Goal: Navigation & Orientation: Understand site structure

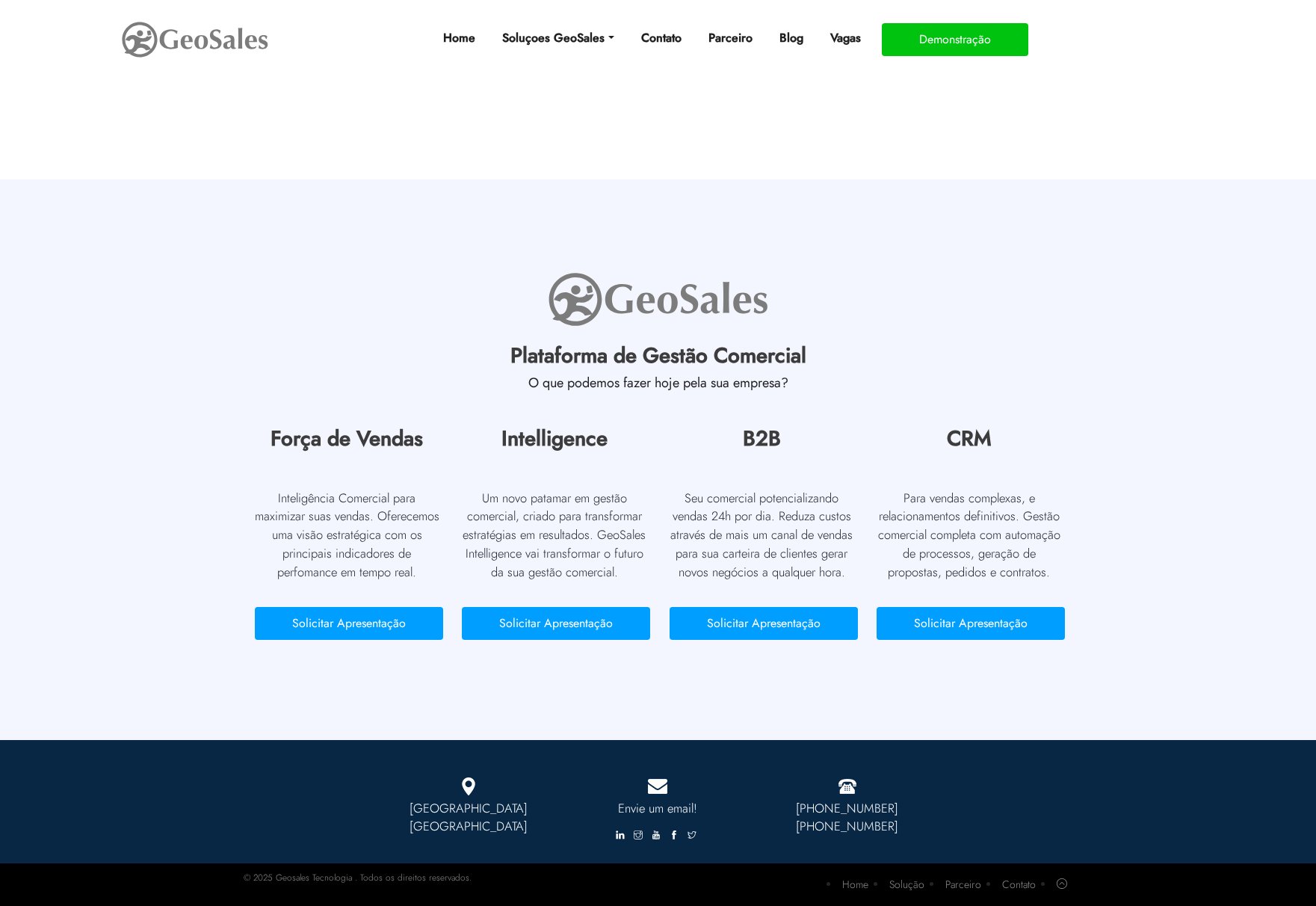
scroll to position [6682, 0]
click at [948, 627] on button "Solicitar Apresentação" at bounding box center [970, 623] width 188 height 33
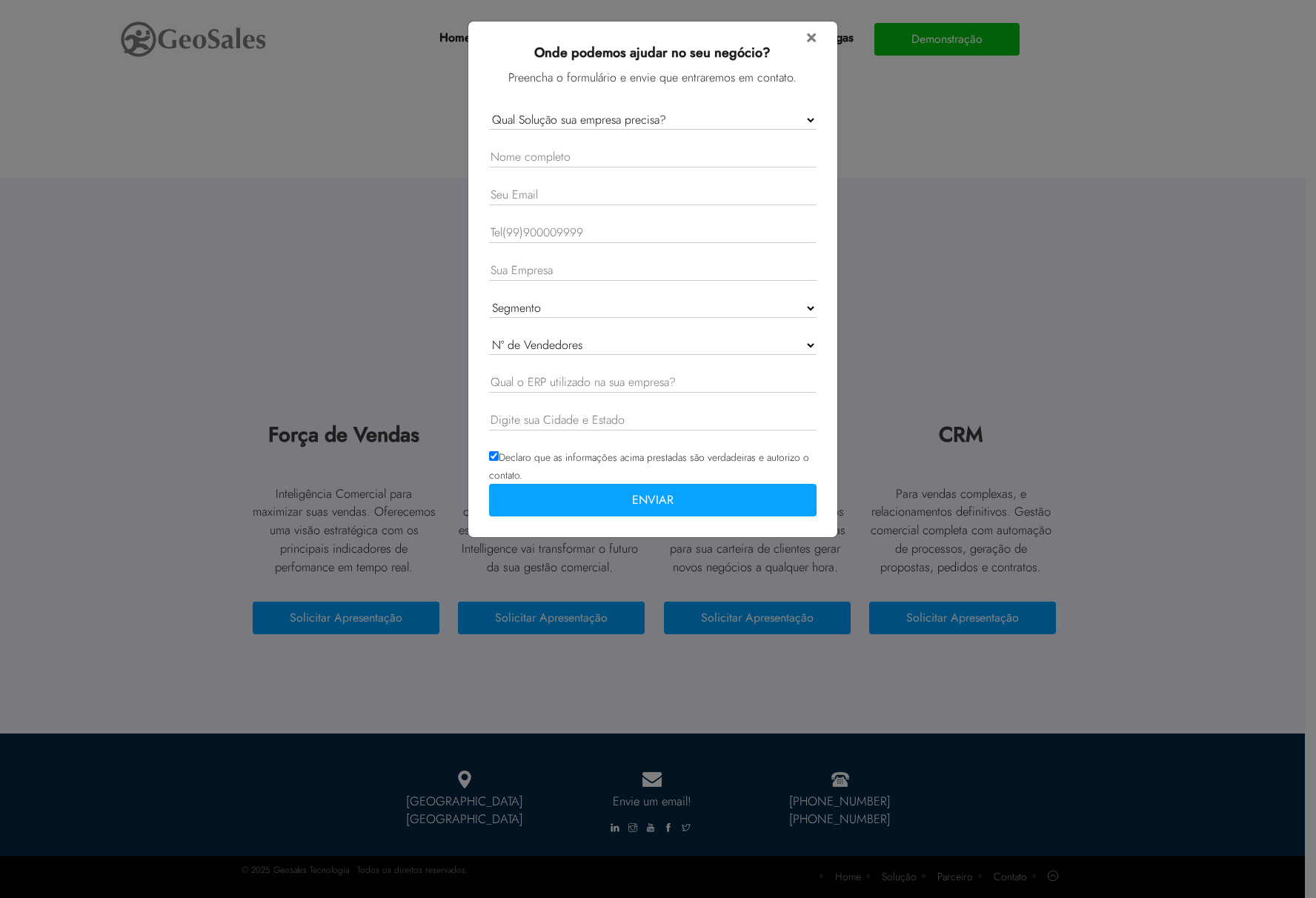
click at [787, 116] on select "Qual Solução sua empresa precisa? GeoSales Força de Vendas GeoSales Intelligenc…" at bounding box center [653, 120] width 327 height 19
click at [813, 39] on span "×" at bounding box center [811, 35] width 10 height 26
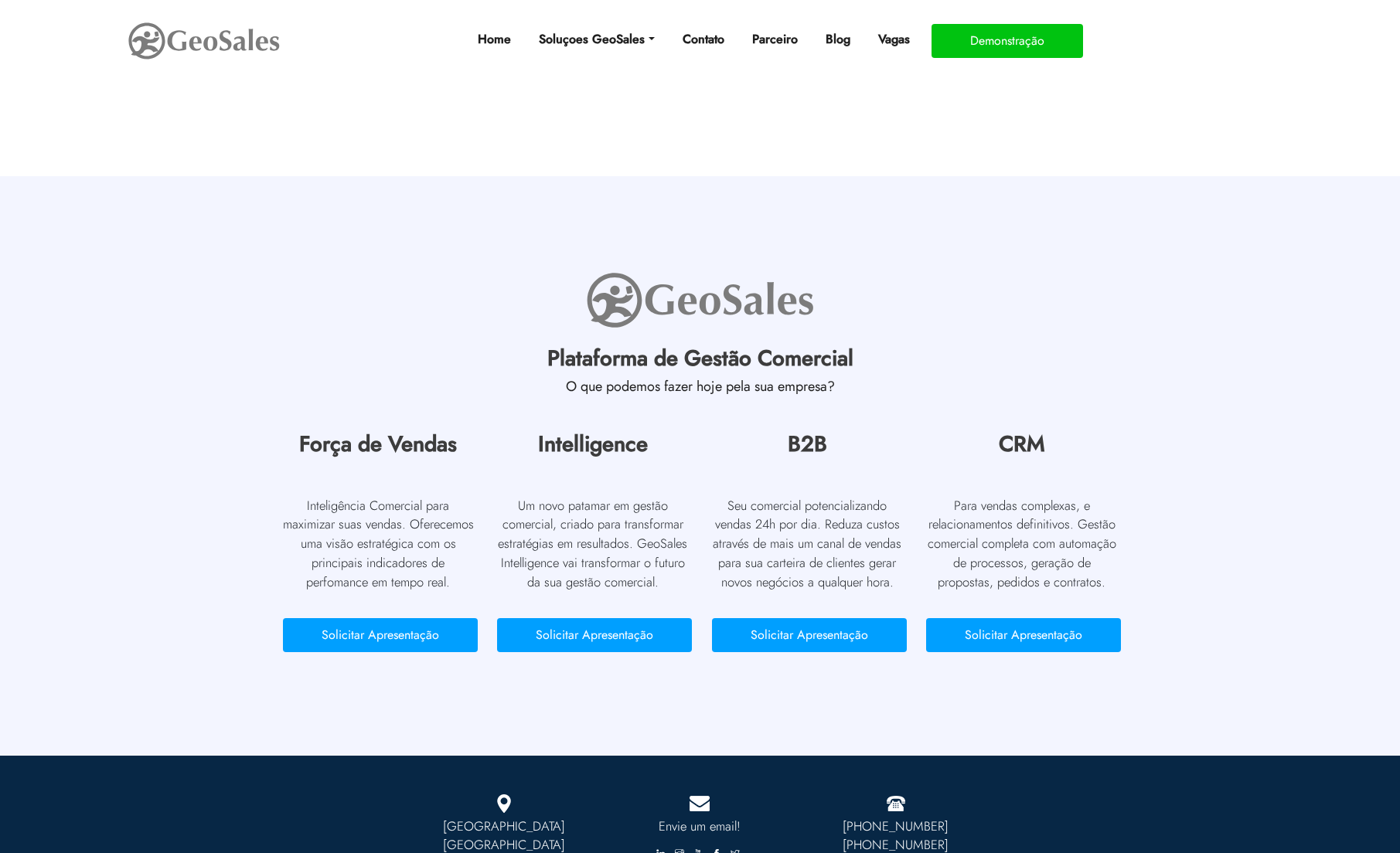
click at [83, 525] on section "Plataforma de Gestão Comercial O que podemos fazer hoje pela sua empresa? Força…" at bounding box center [700, 466] width 1400 height 579
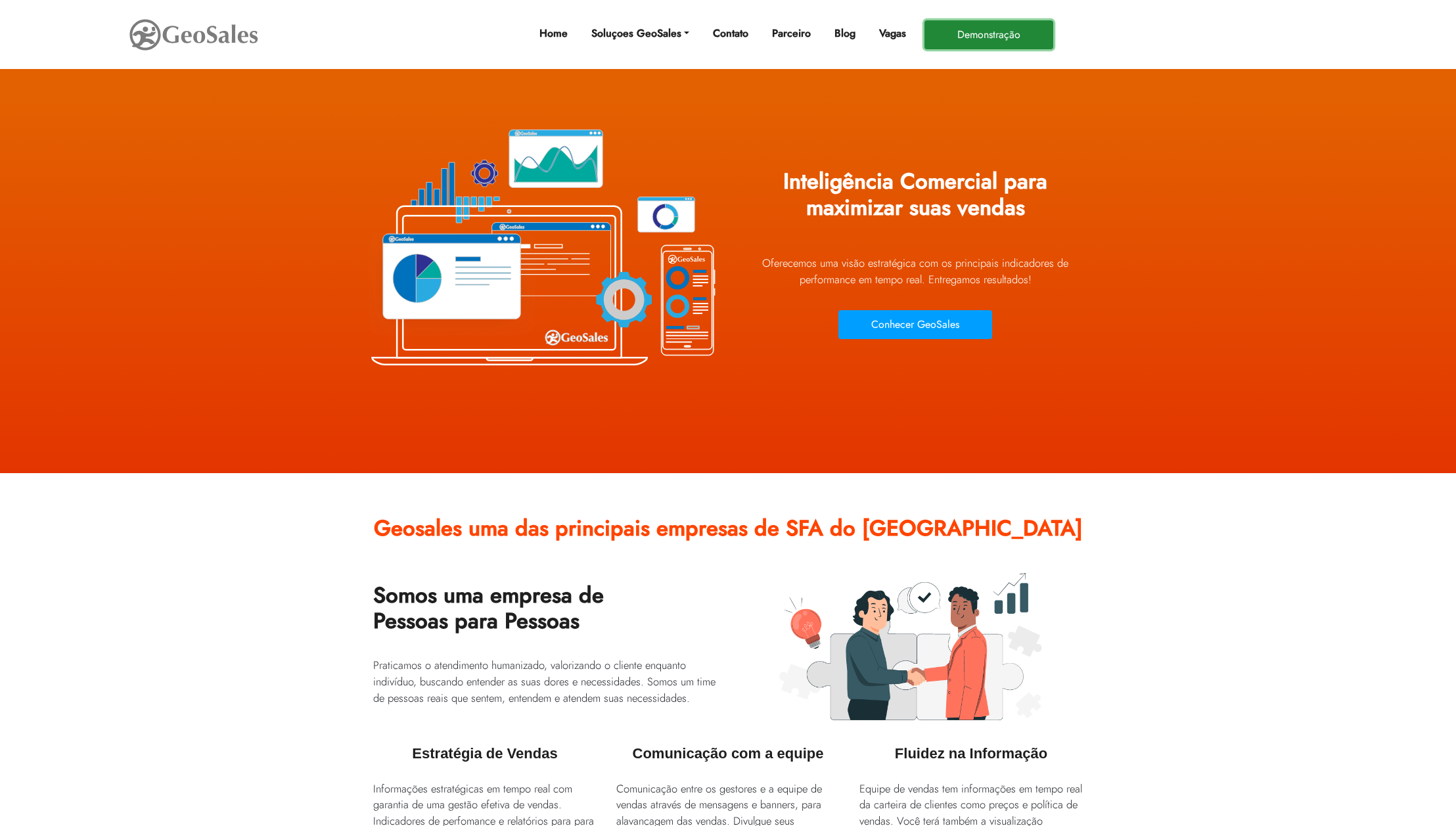
click at [990, 38] on button "Demonstração" at bounding box center [988, 34] width 129 height 29
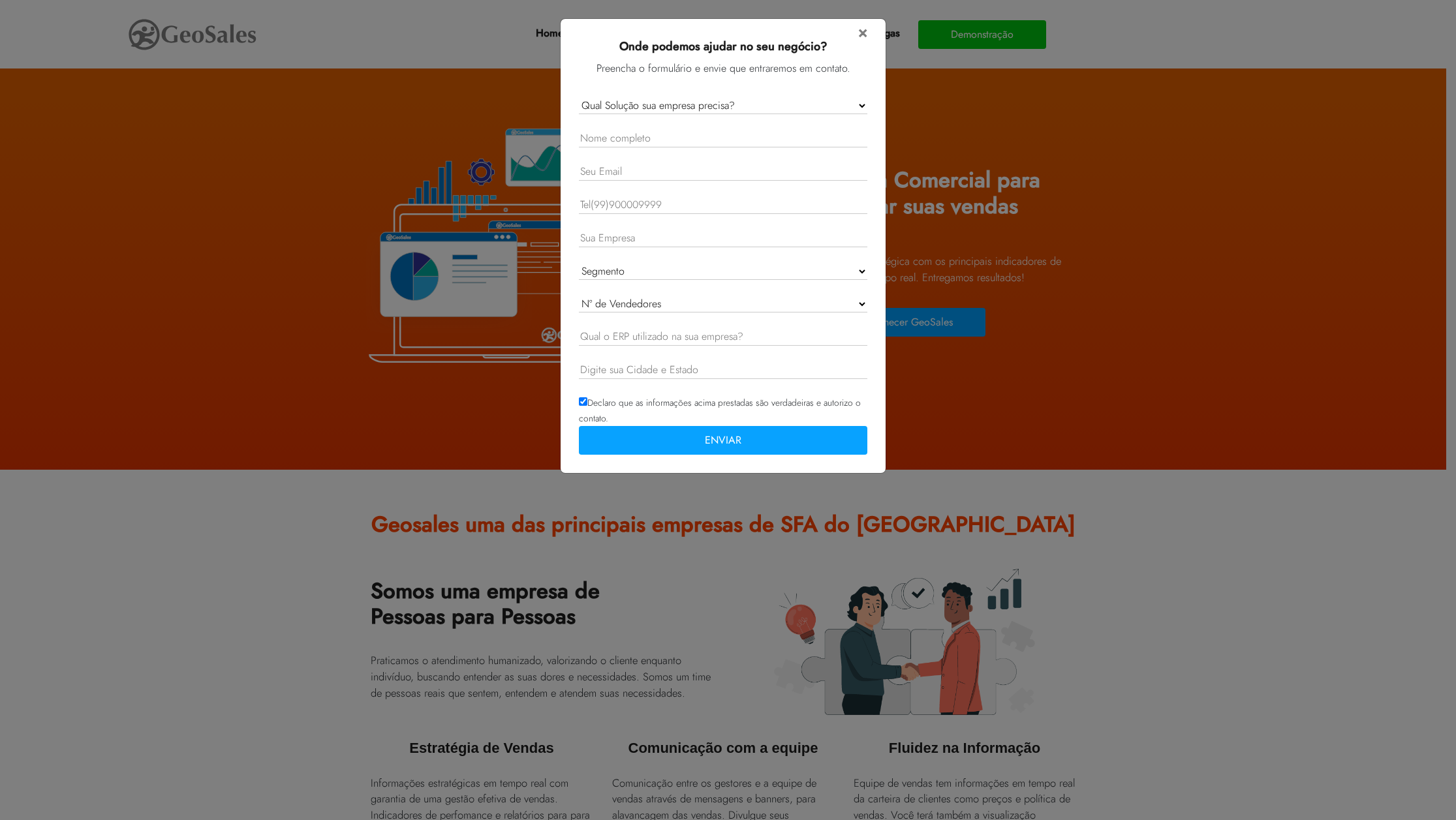
click at [763, 108] on select "Qual Solução sua empresa precisa? GeoSales Força de Vendas GeoSales Intelligenc…" at bounding box center [723, 105] width 288 height 17
click at [1032, 497] on div "× Onde podemos ajudar no seu negócio? Preencha o formulário e envie que entrare…" at bounding box center [728, 410] width 1456 height 820
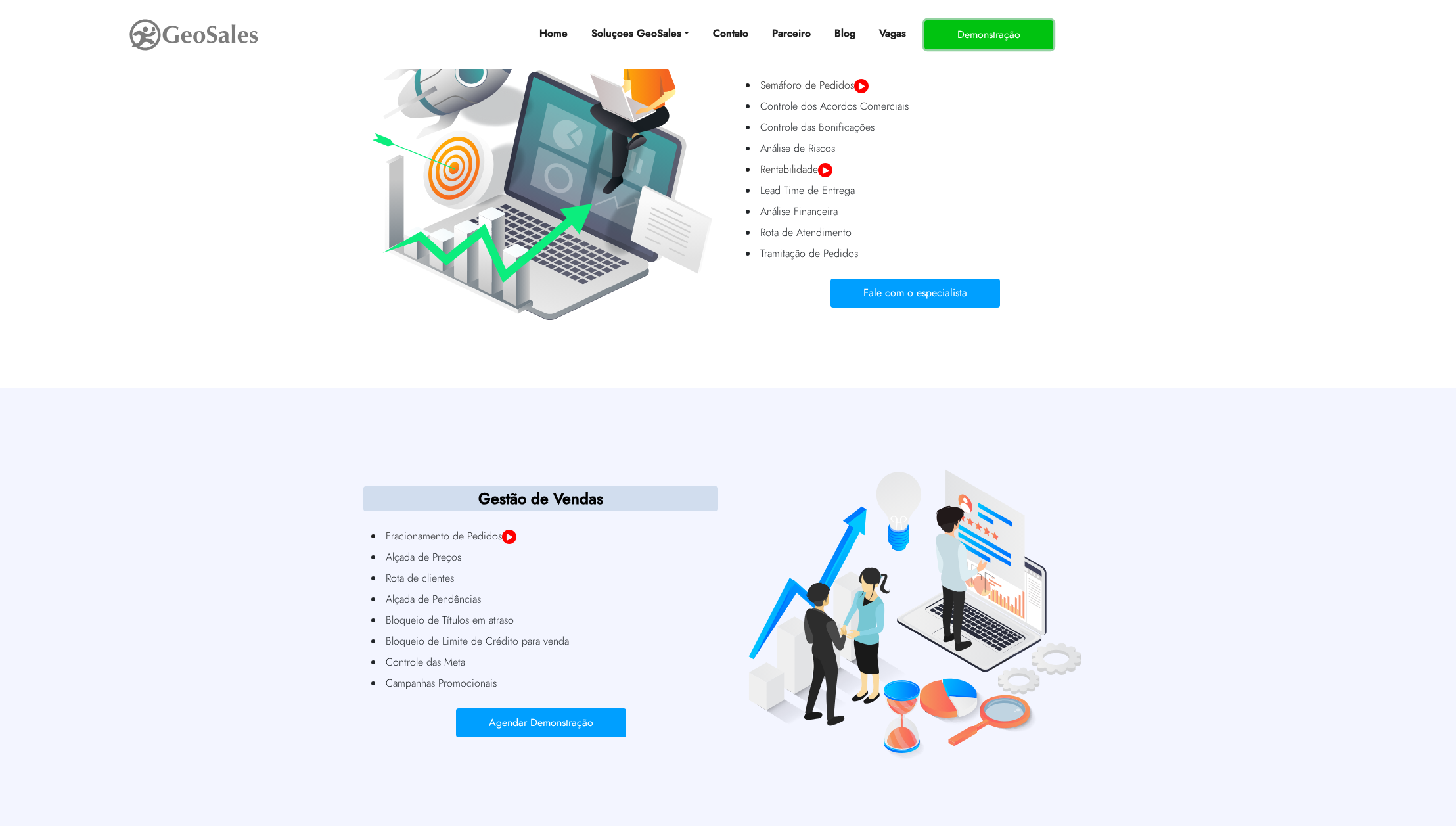
scroll to position [1909, 0]
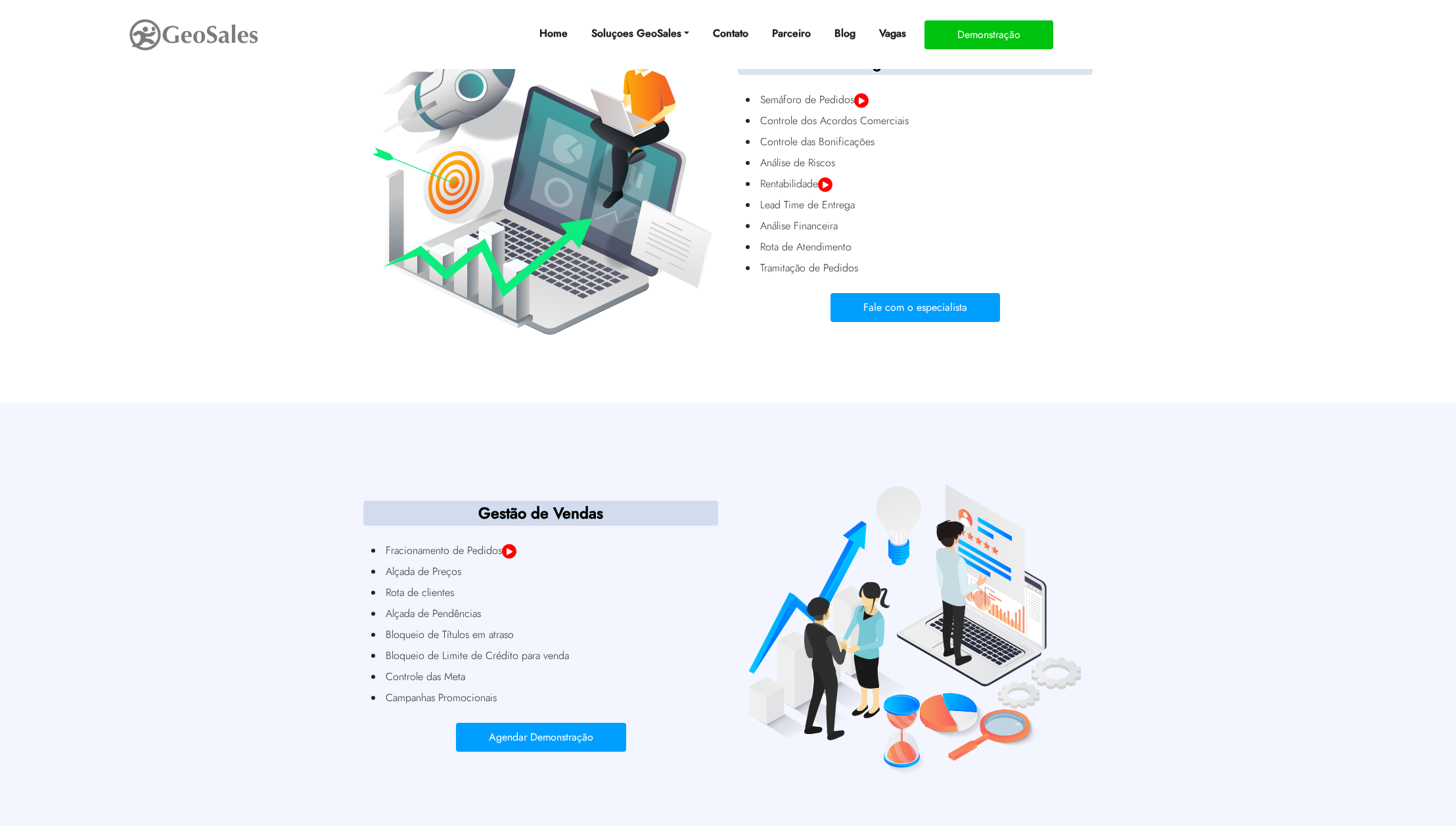
click at [222, 500] on section "Gestão de Vendas Fracionamento de Pedidos Alçada de Preços Rota de clientes Alç…" at bounding box center [728, 622] width 1456 height 440
click at [811, 451] on section "Gestão de Vendas Fracionamento de Pedidos Alçada de Preços Rota de clientes Alç…" at bounding box center [728, 622] width 1456 height 440
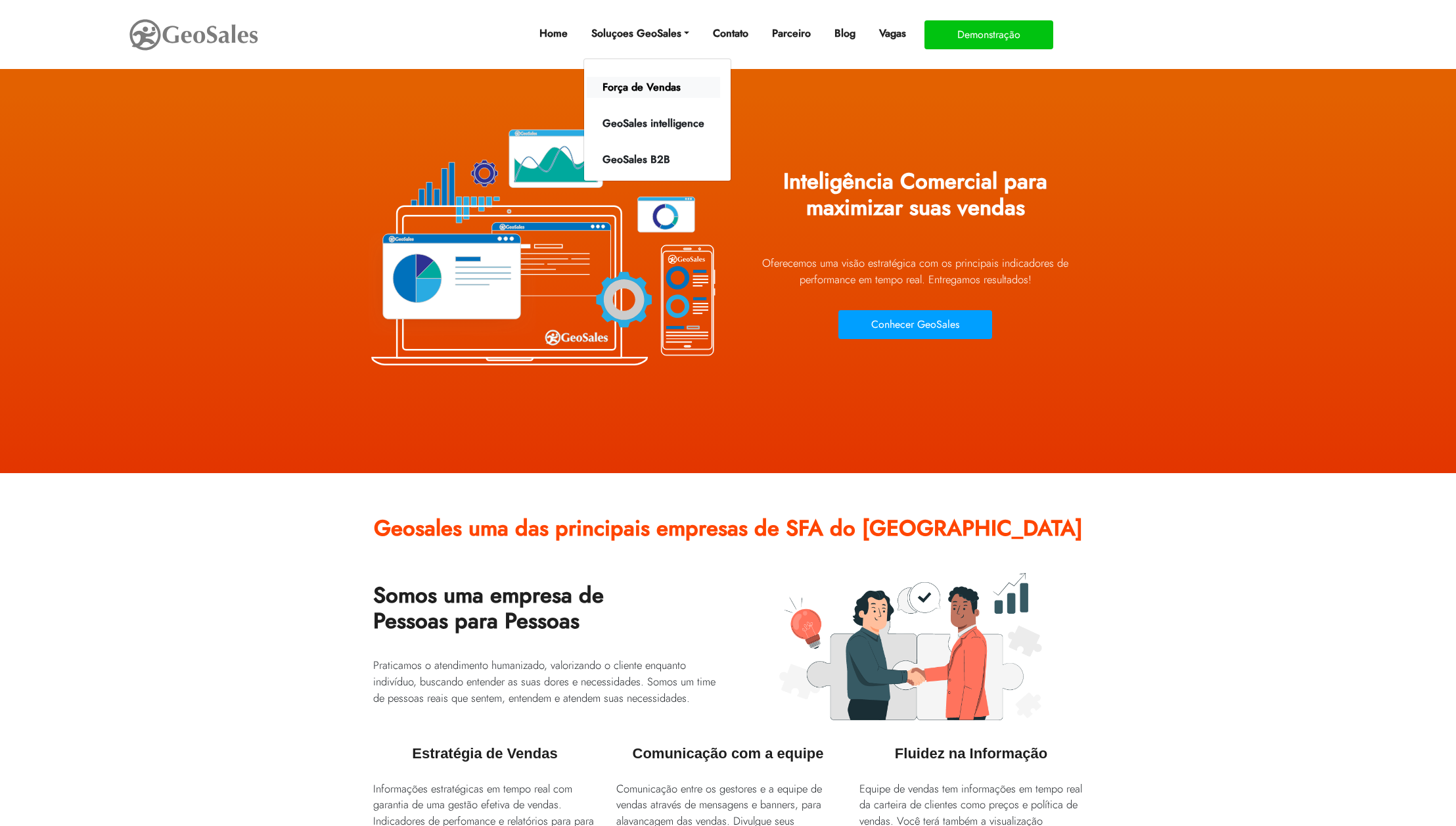
click at [661, 89] on link "Força de Vendas" at bounding box center [653, 87] width 133 height 21
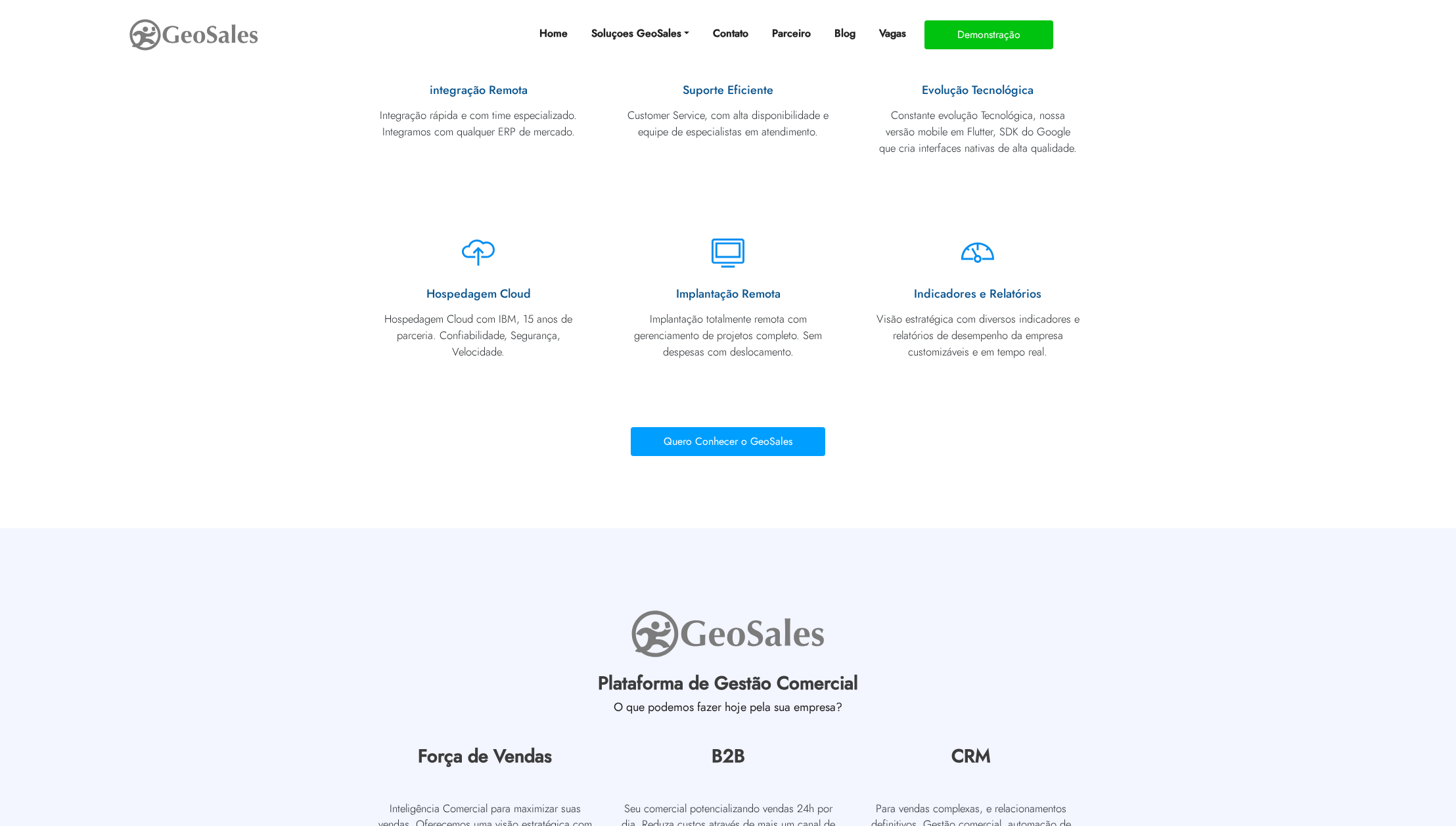
scroll to position [3851, 0]
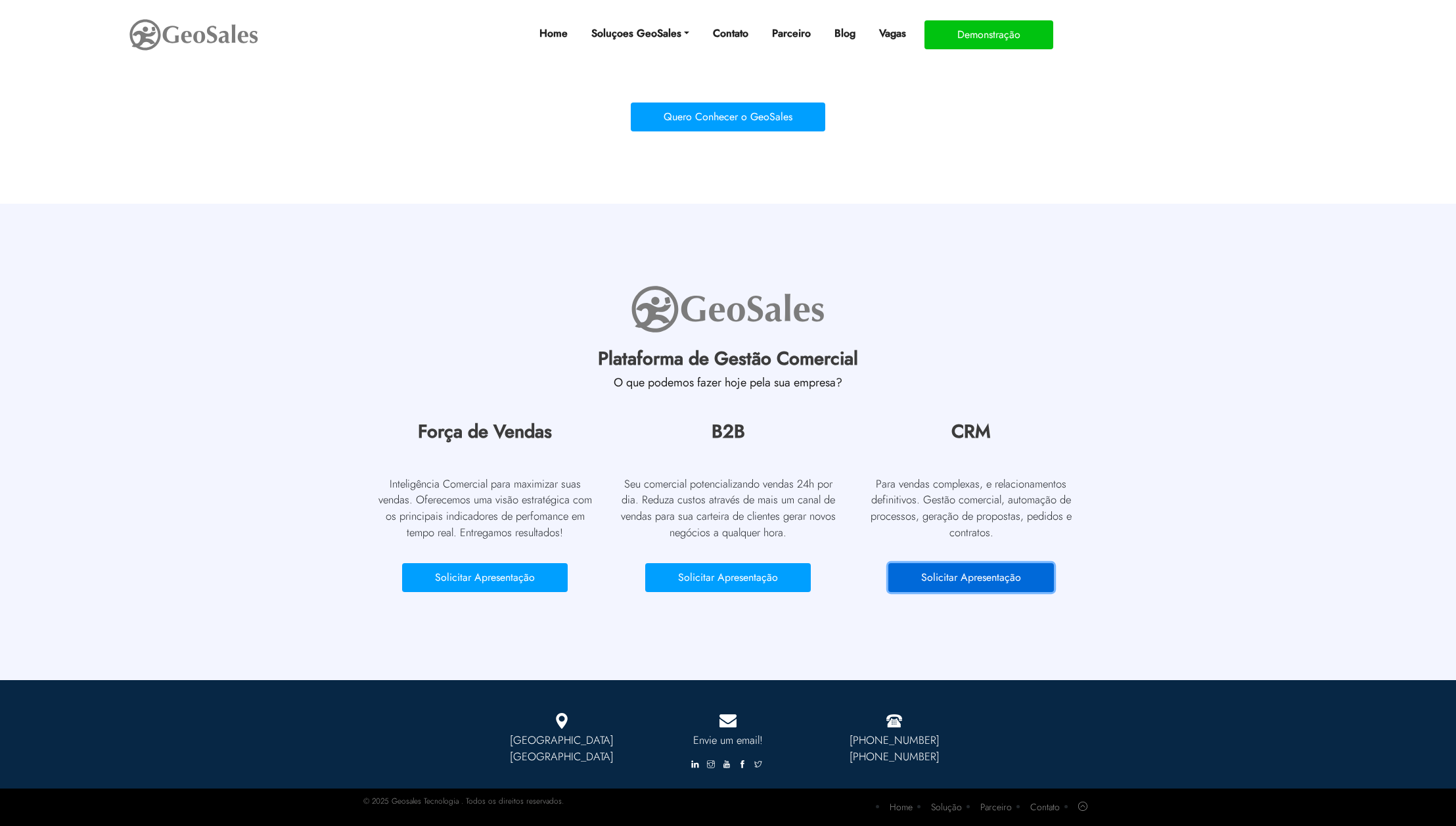
click at [973, 568] on button "Solicitar Apresentação" at bounding box center [971, 577] width 165 height 29
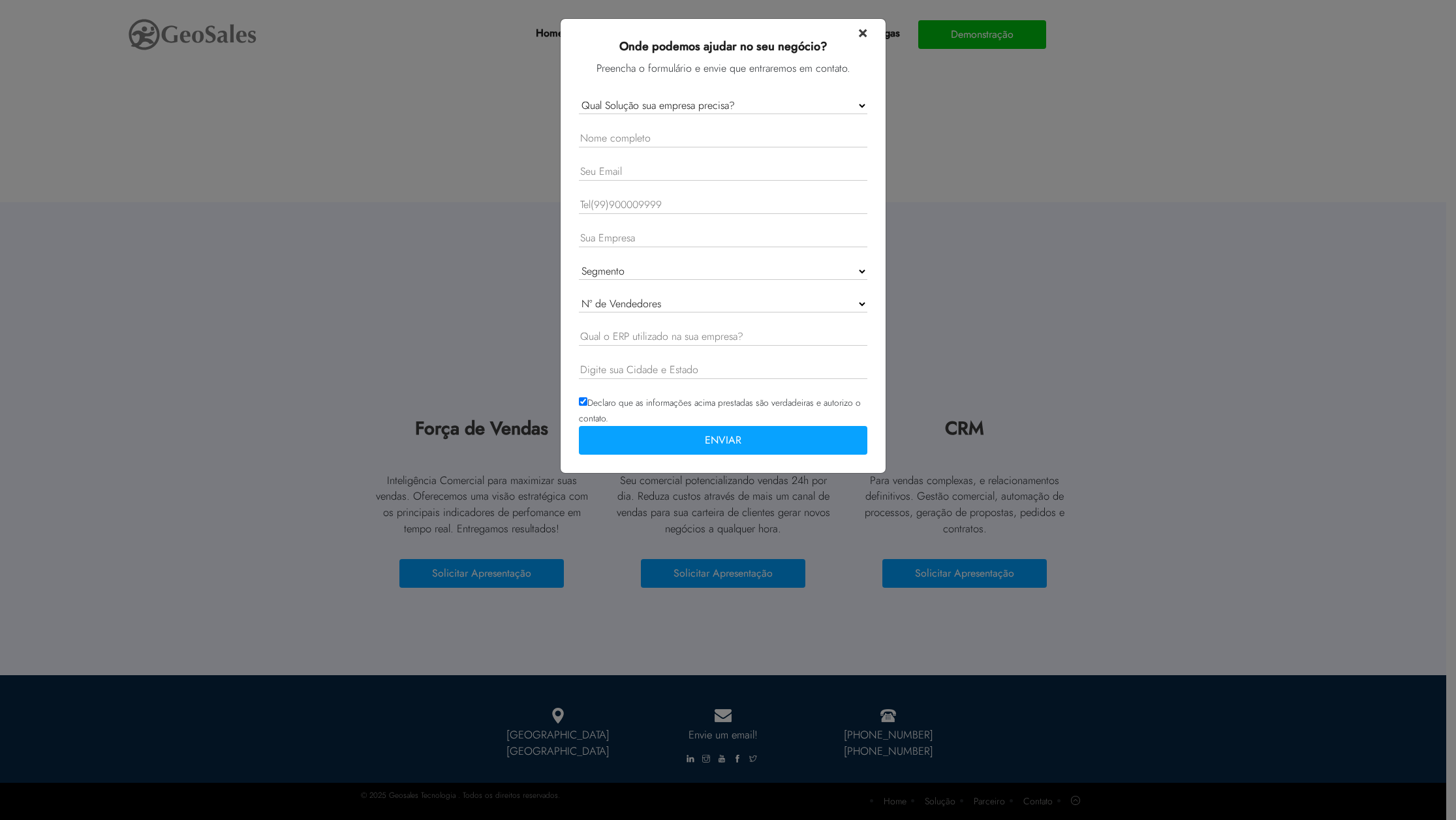
click at [867, 37] on span "×" at bounding box center [862, 31] width 9 height 23
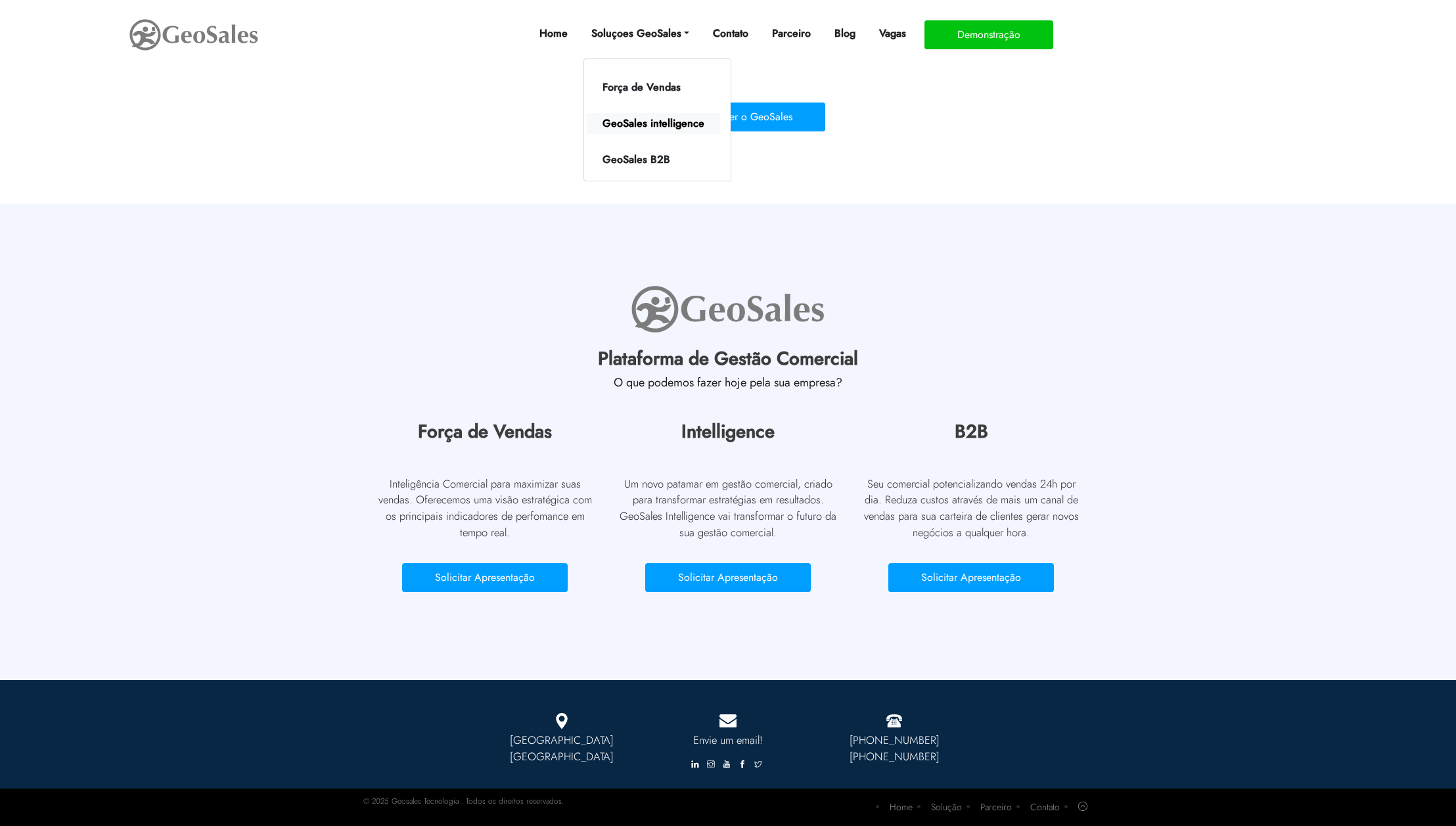
click at [664, 125] on link "GeoSales intelligence" at bounding box center [653, 123] width 133 height 21
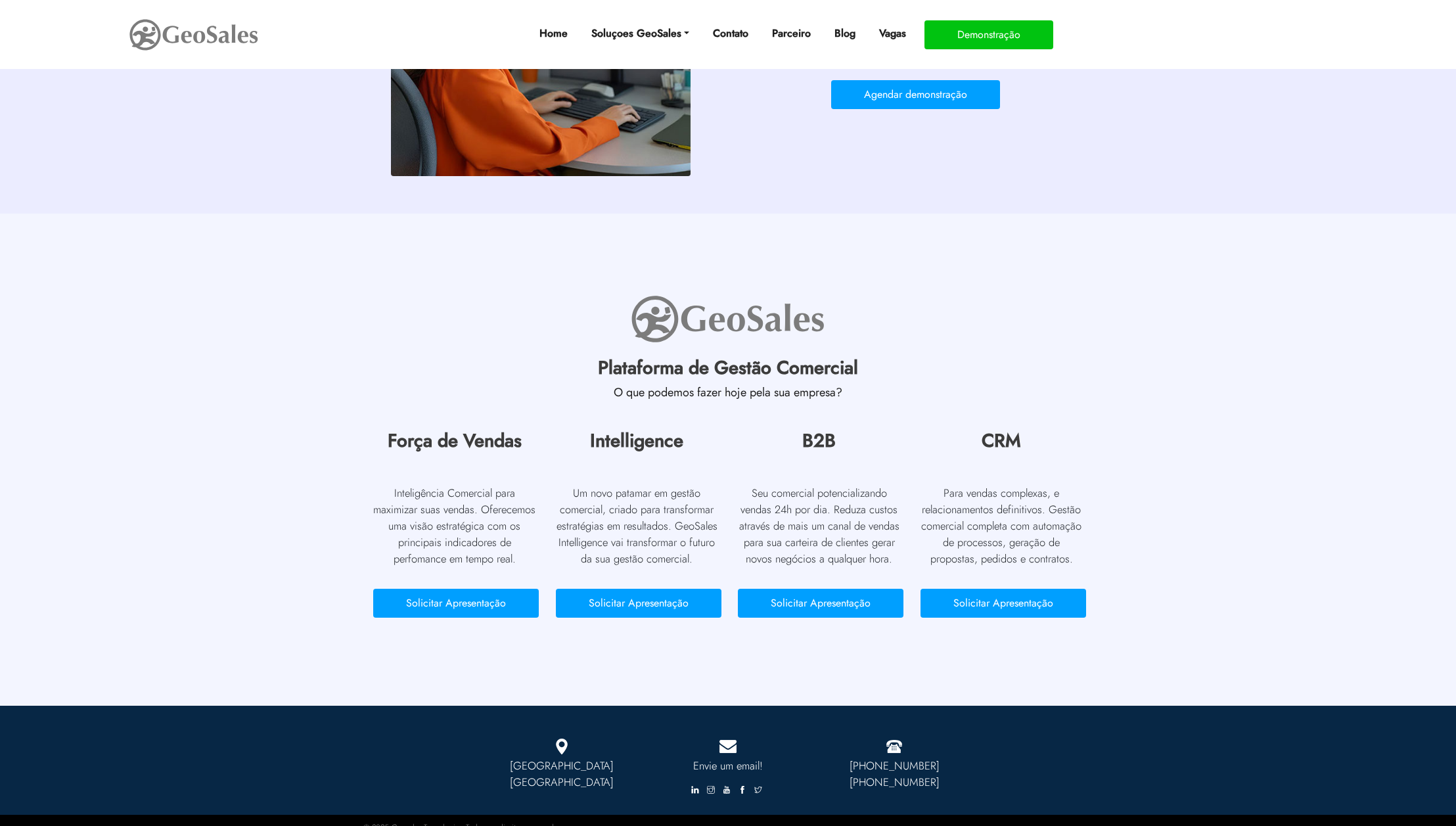
scroll to position [1157, 0]
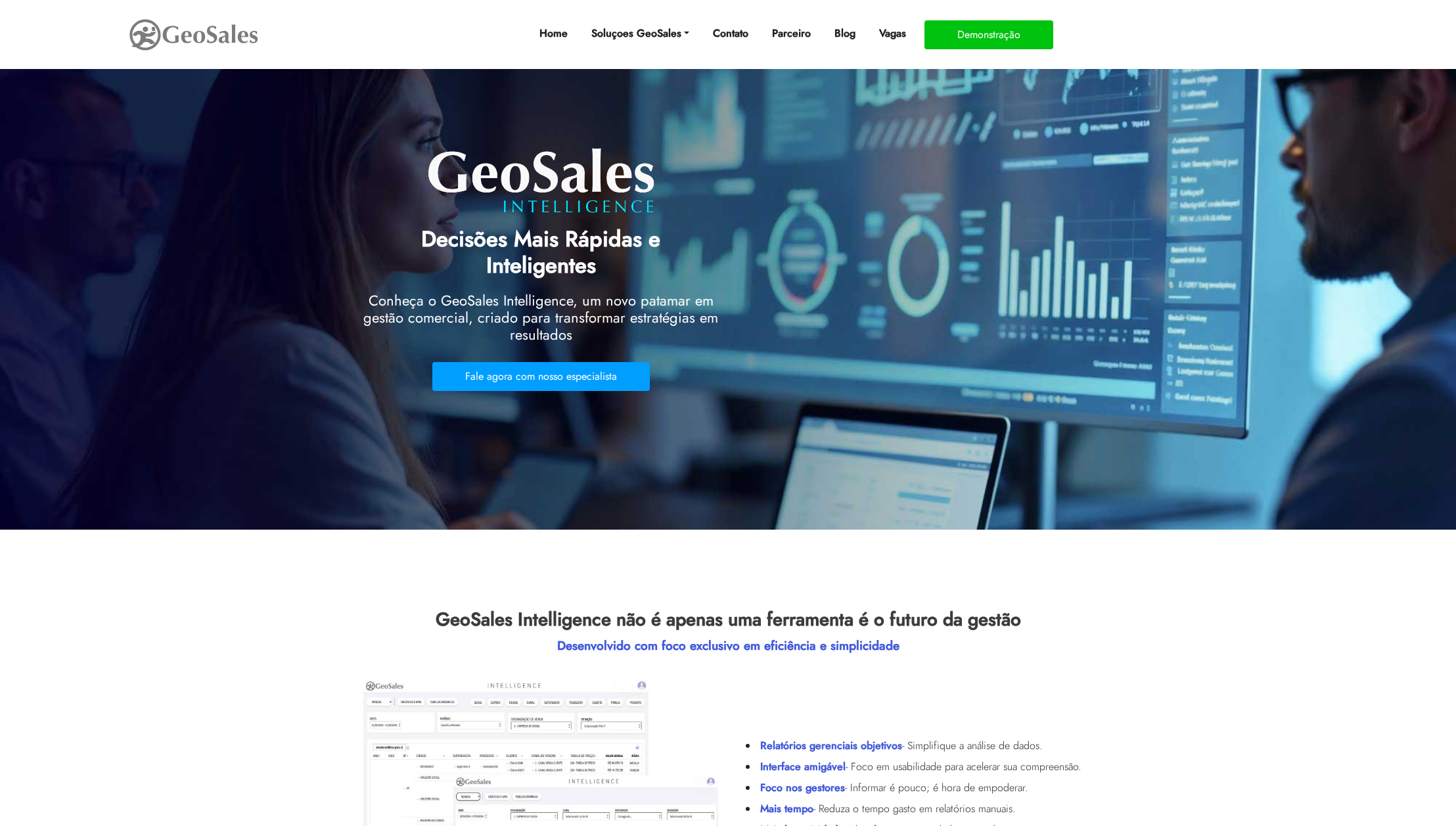
scroll to position [1141, 0]
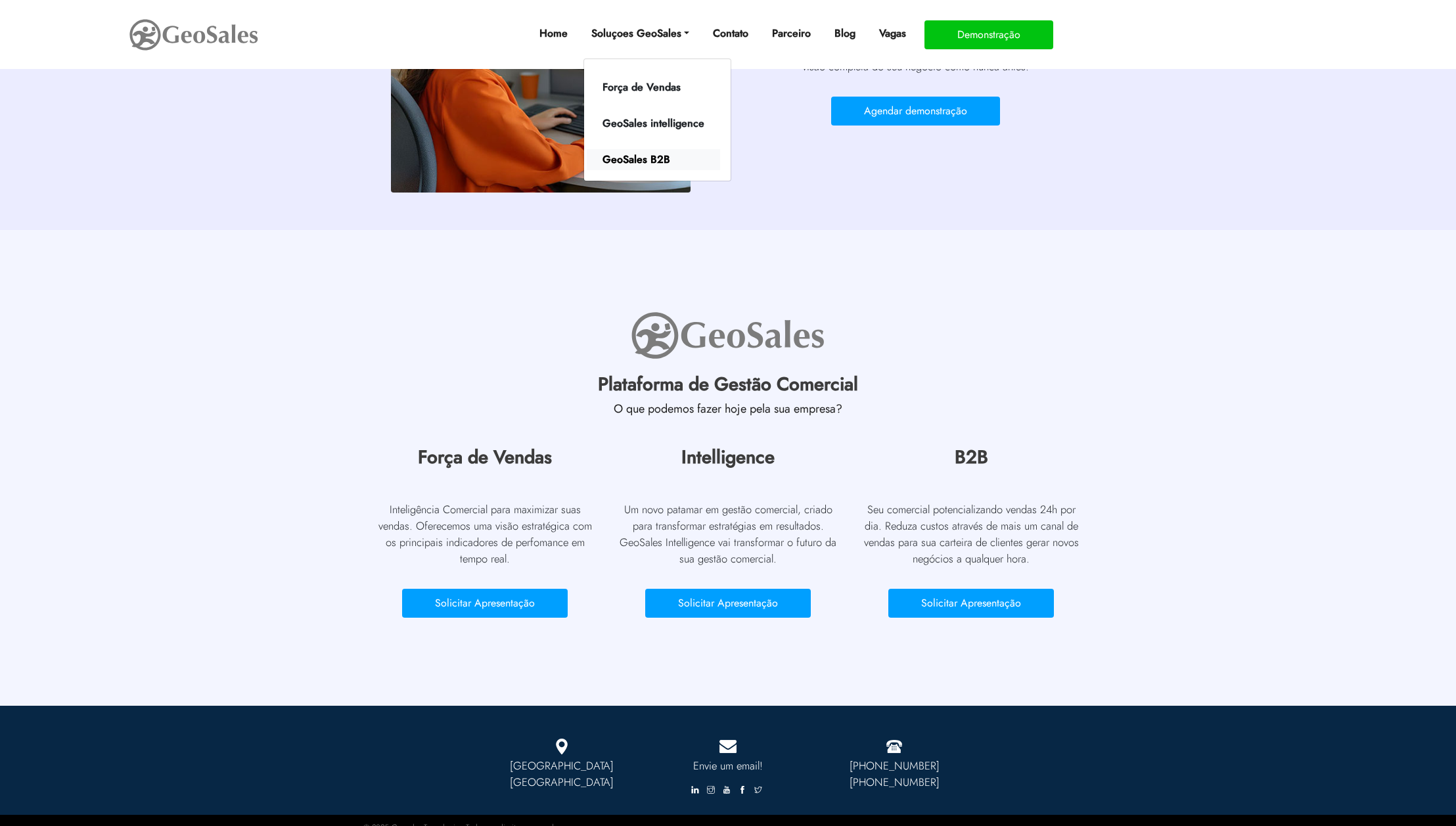
click at [635, 160] on link "GeoSales B2B" at bounding box center [653, 160] width 133 height 21
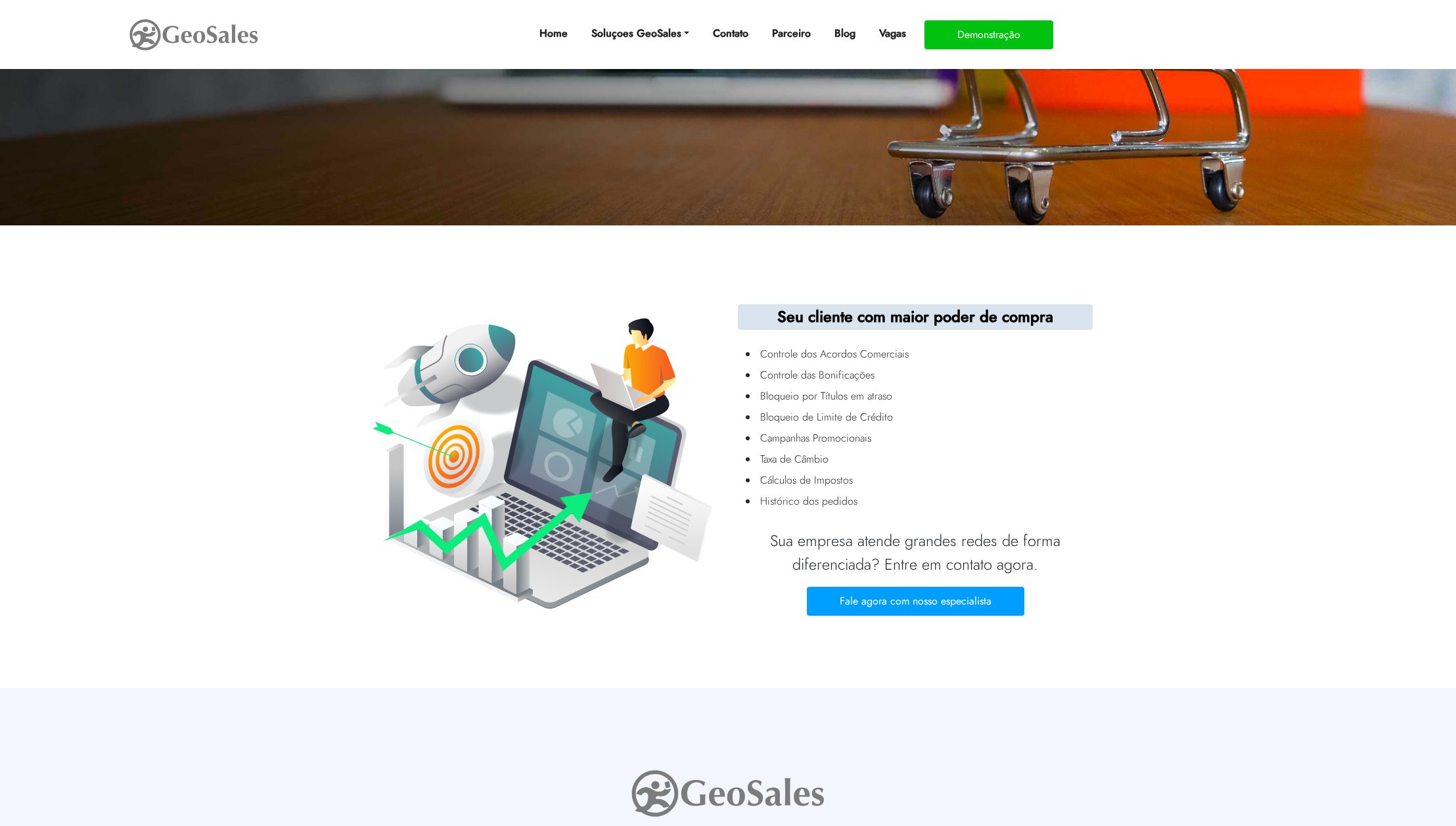
scroll to position [840, 0]
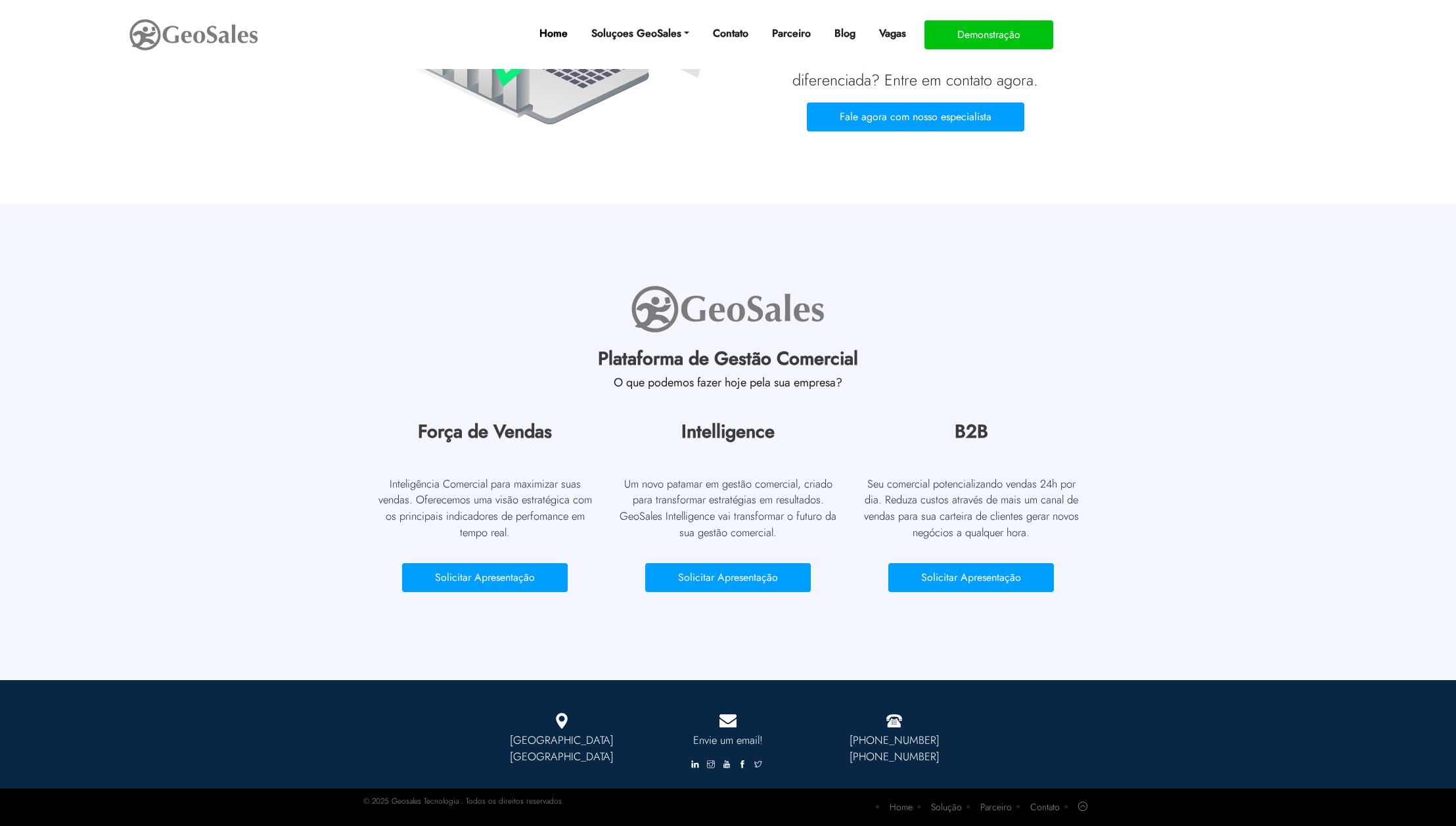
click at [554, 39] on link "Home" at bounding box center [554, 33] width 39 height 27
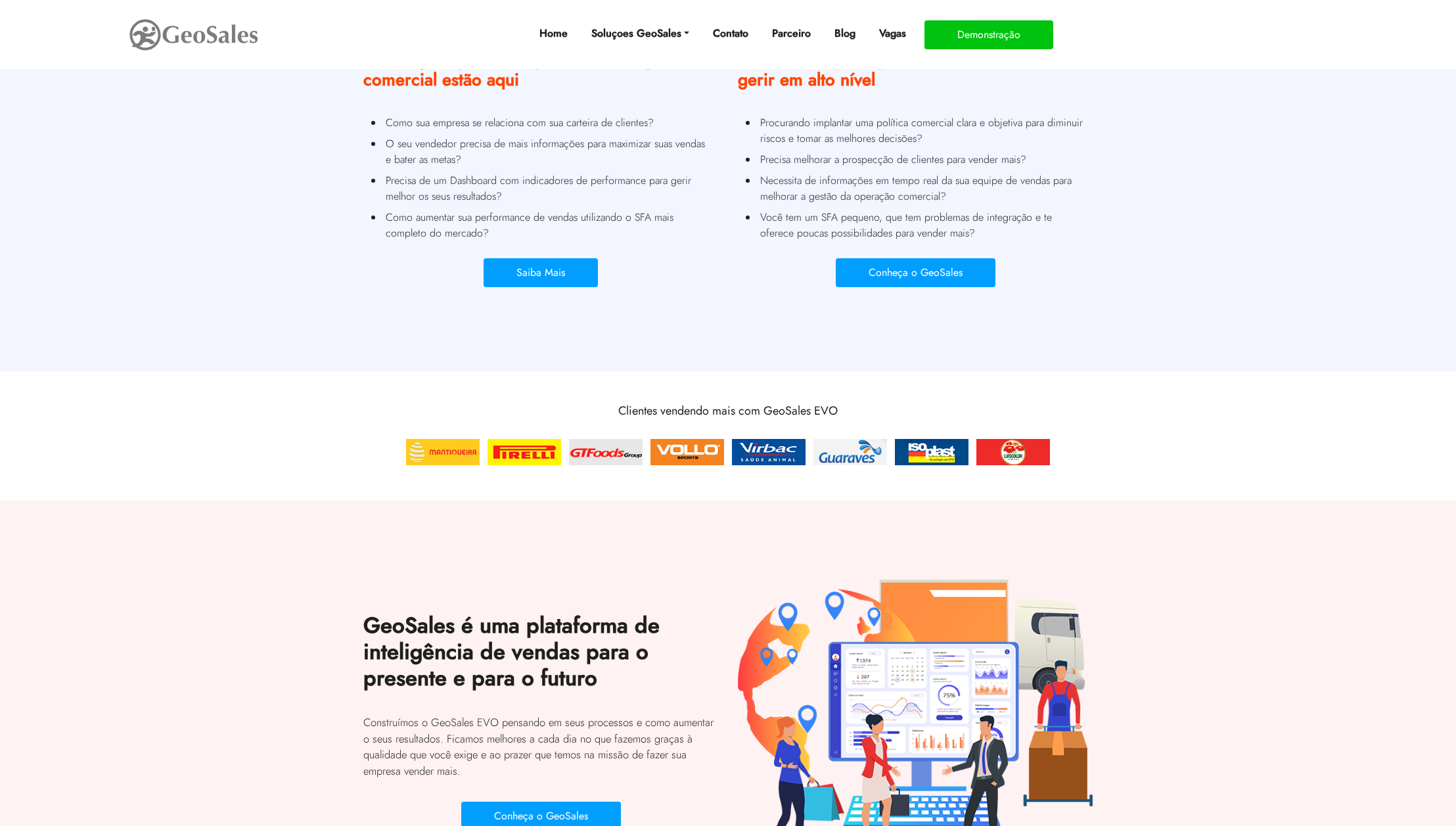
scroll to position [502, 0]
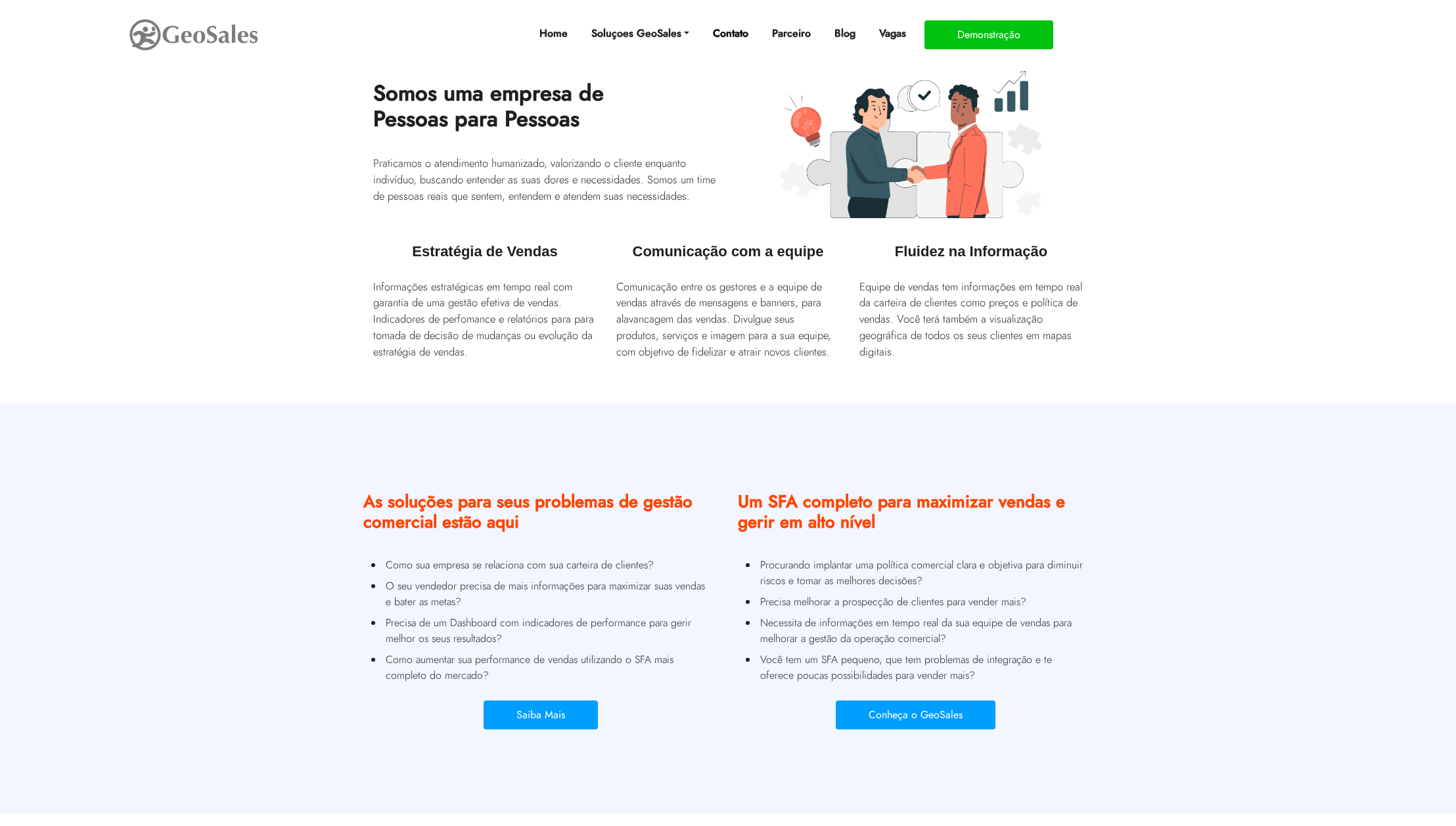
click at [723, 25] on link "Contato" at bounding box center [731, 33] width 46 height 27
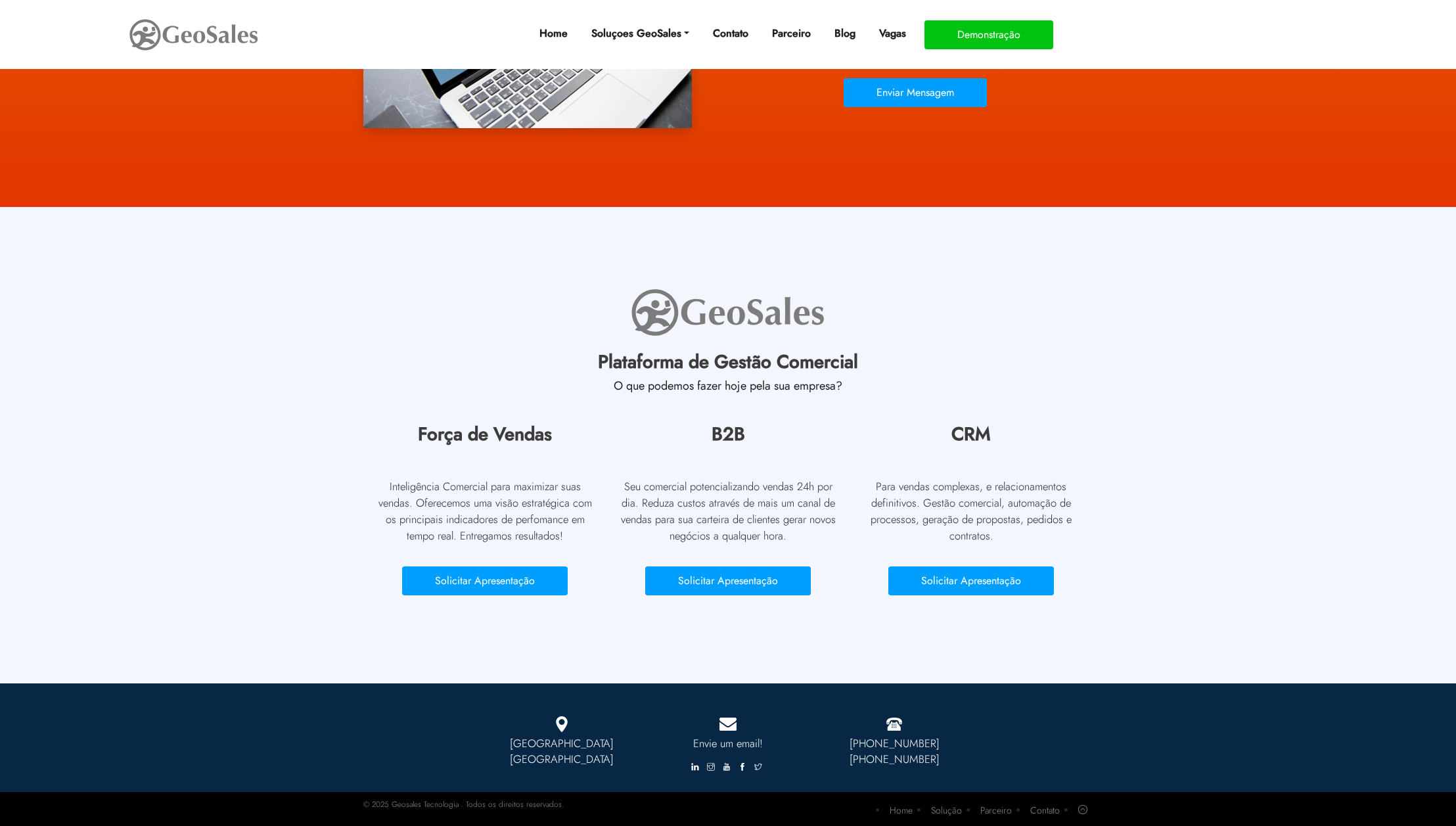
scroll to position [233, 0]
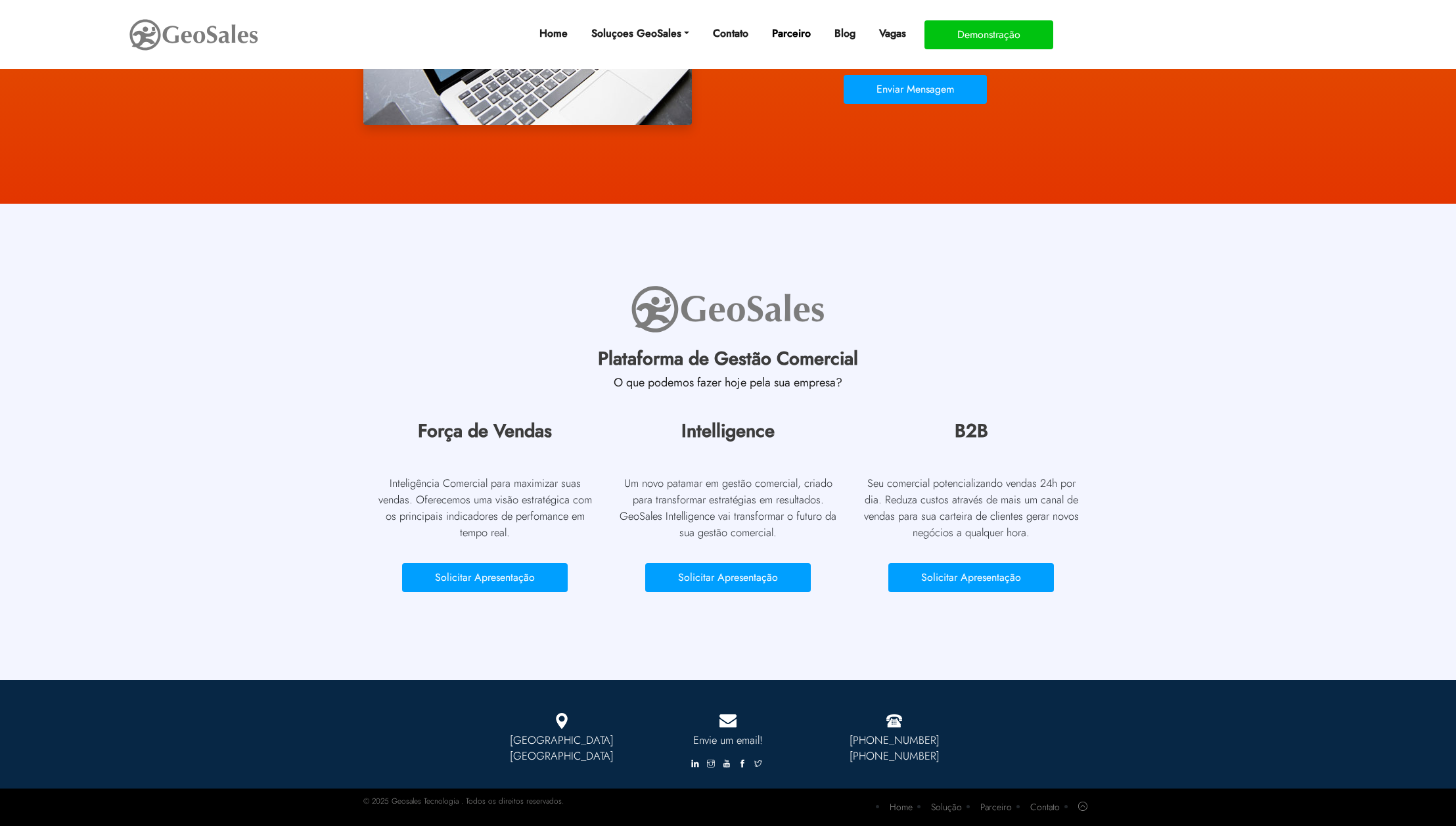
click at [792, 37] on link "Parceiro" at bounding box center [791, 33] width 50 height 27
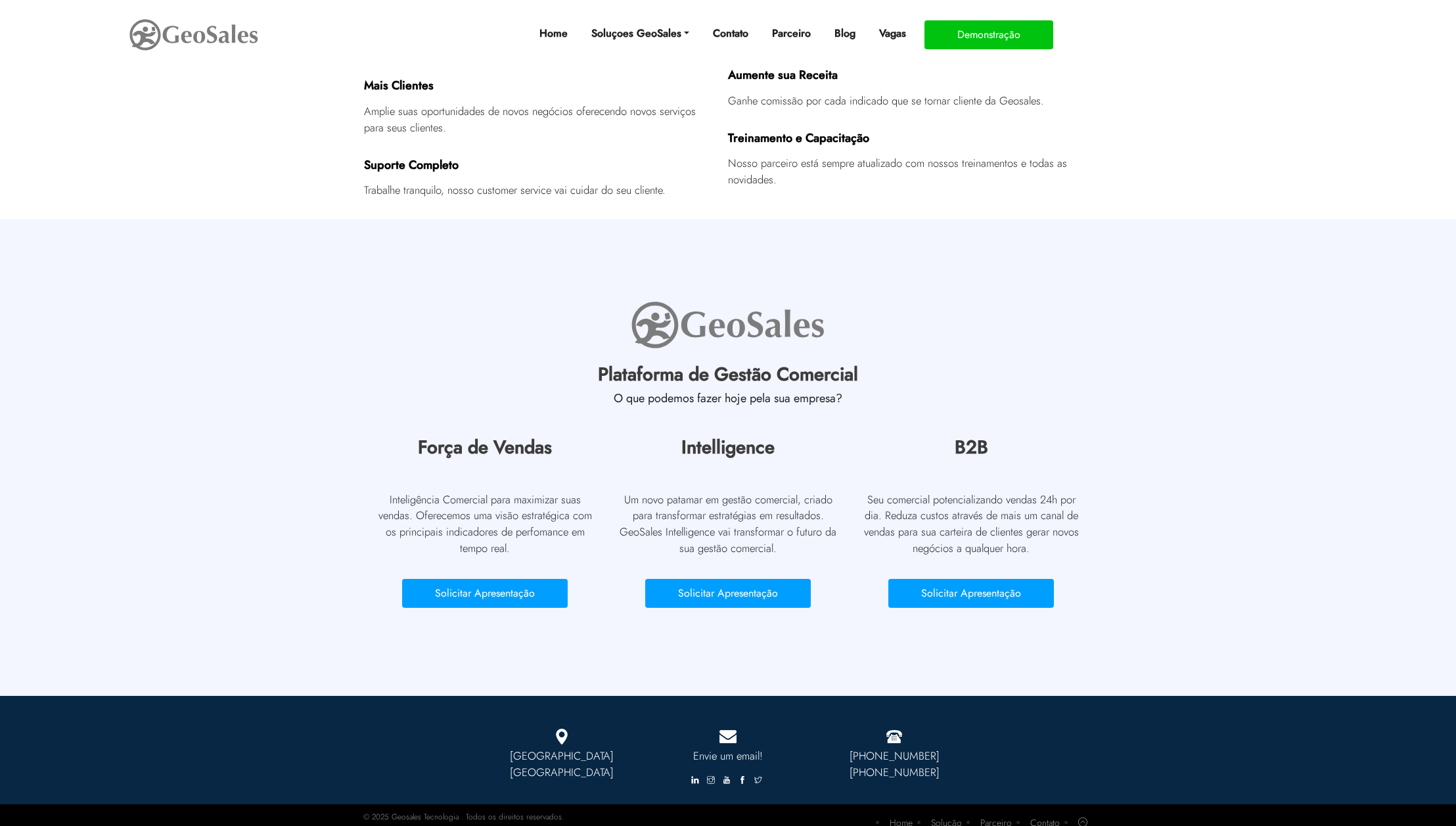
scroll to position [440, 0]
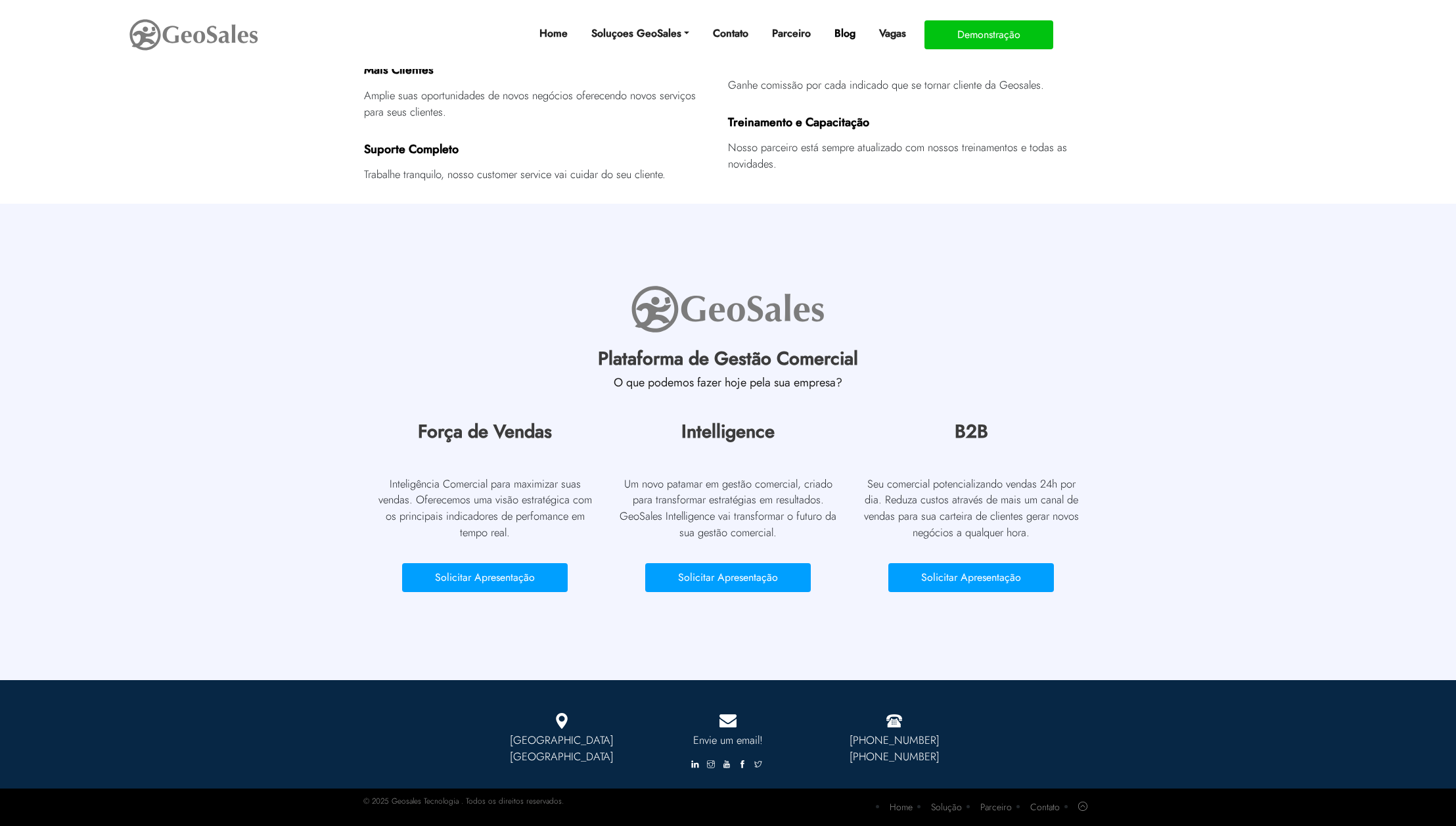
click at [854, 32] on link "Blog" at bounding box center [844, 33] width 31 height 27
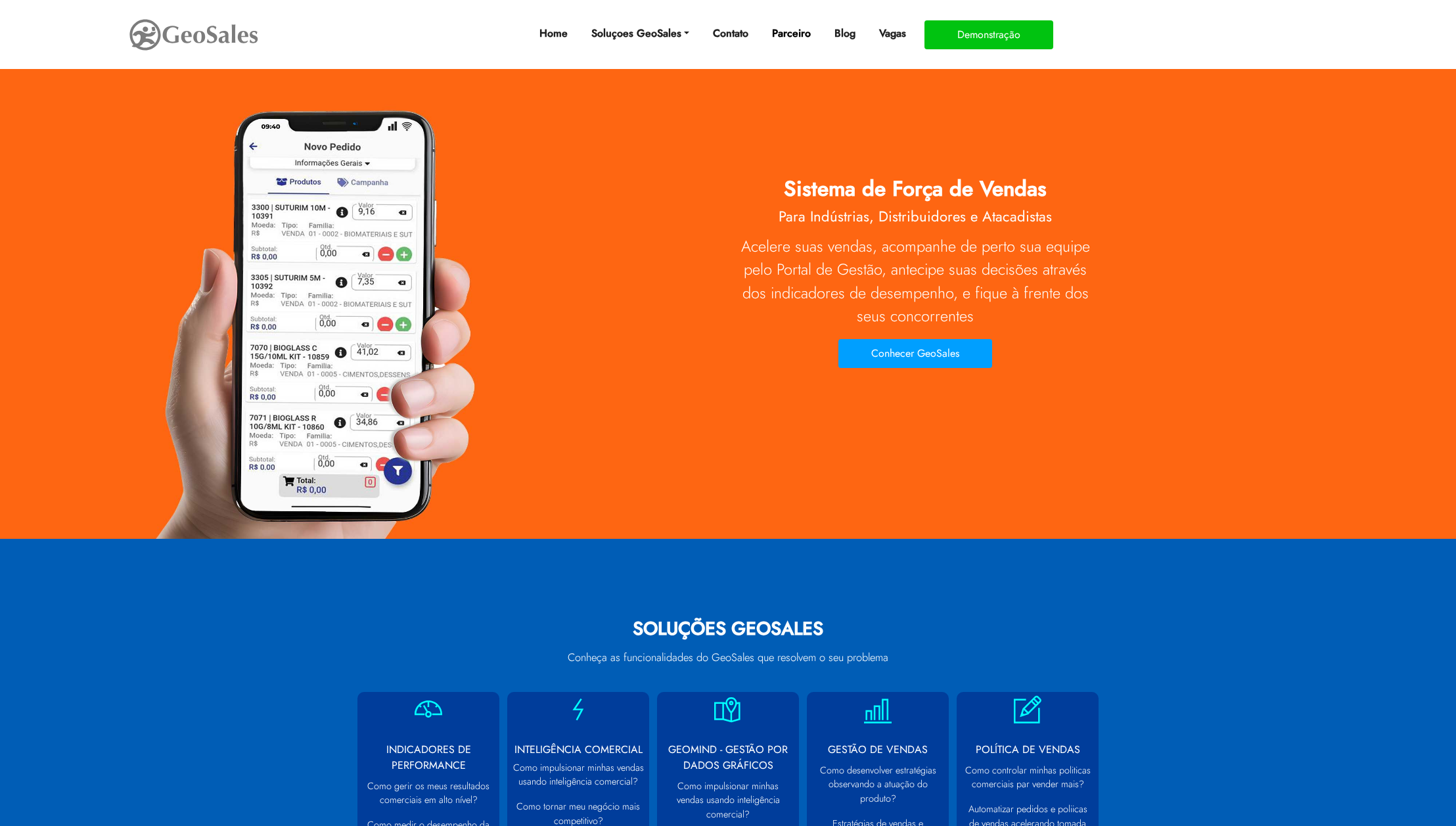
click at [788, 40] on link "Parceiro" at bounding box center [791, 33] width 50 height 27
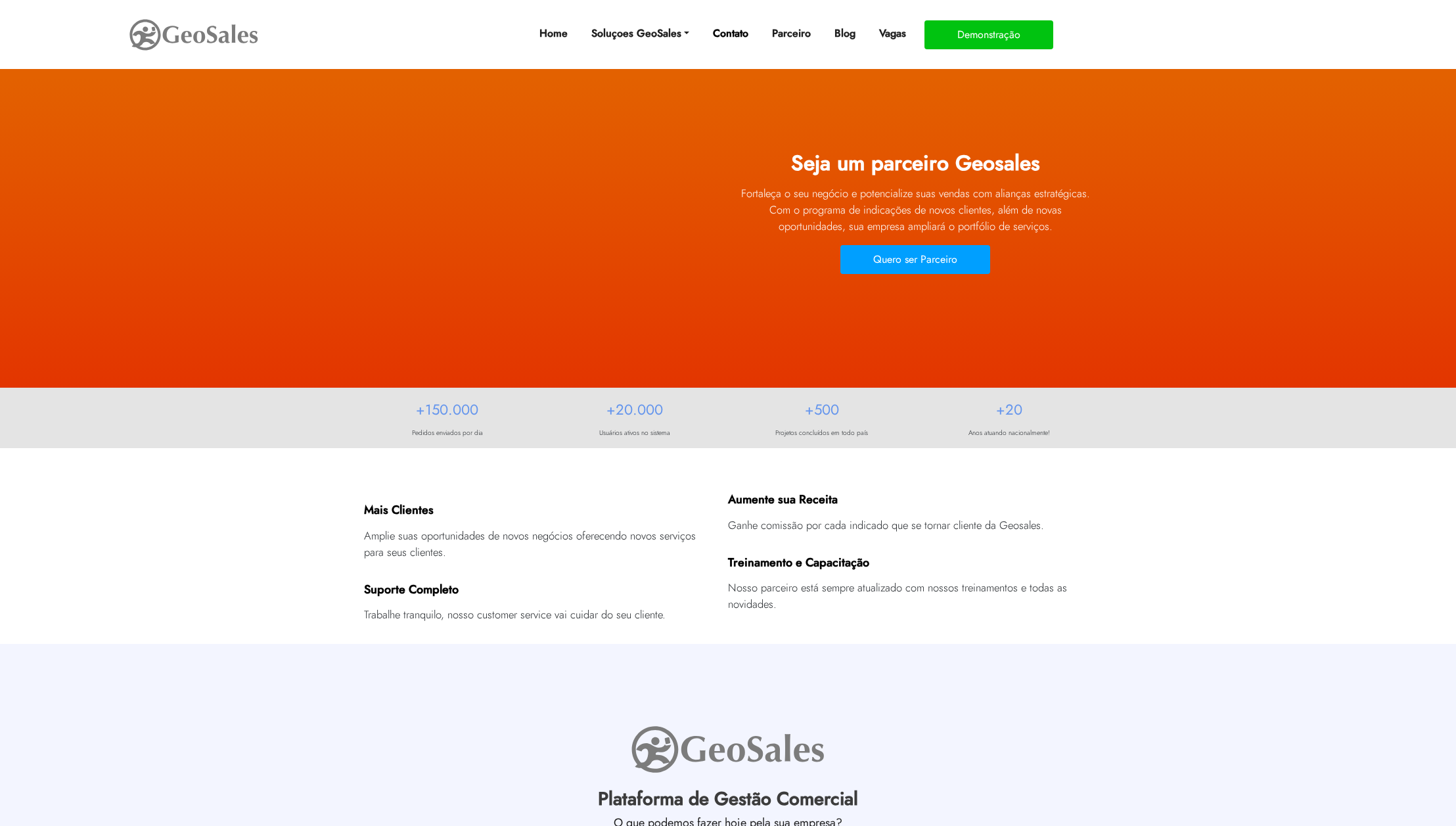
click at [743, 40] on link "Contato" at bounding box center [731, 33] width 46 height 27
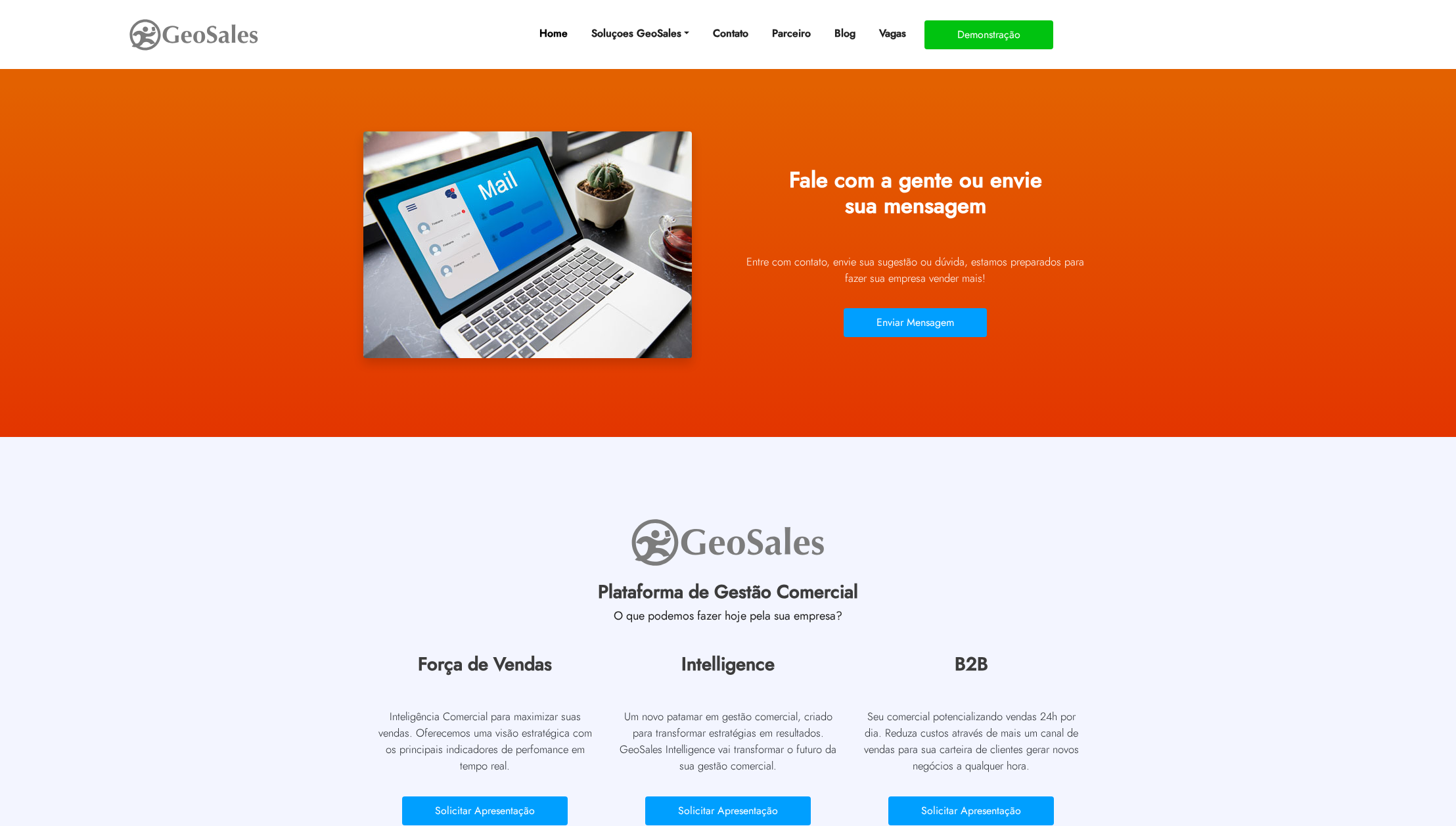
click at [561, 25] on link "Home" at bounding box center [554, 33] width 39 height 27
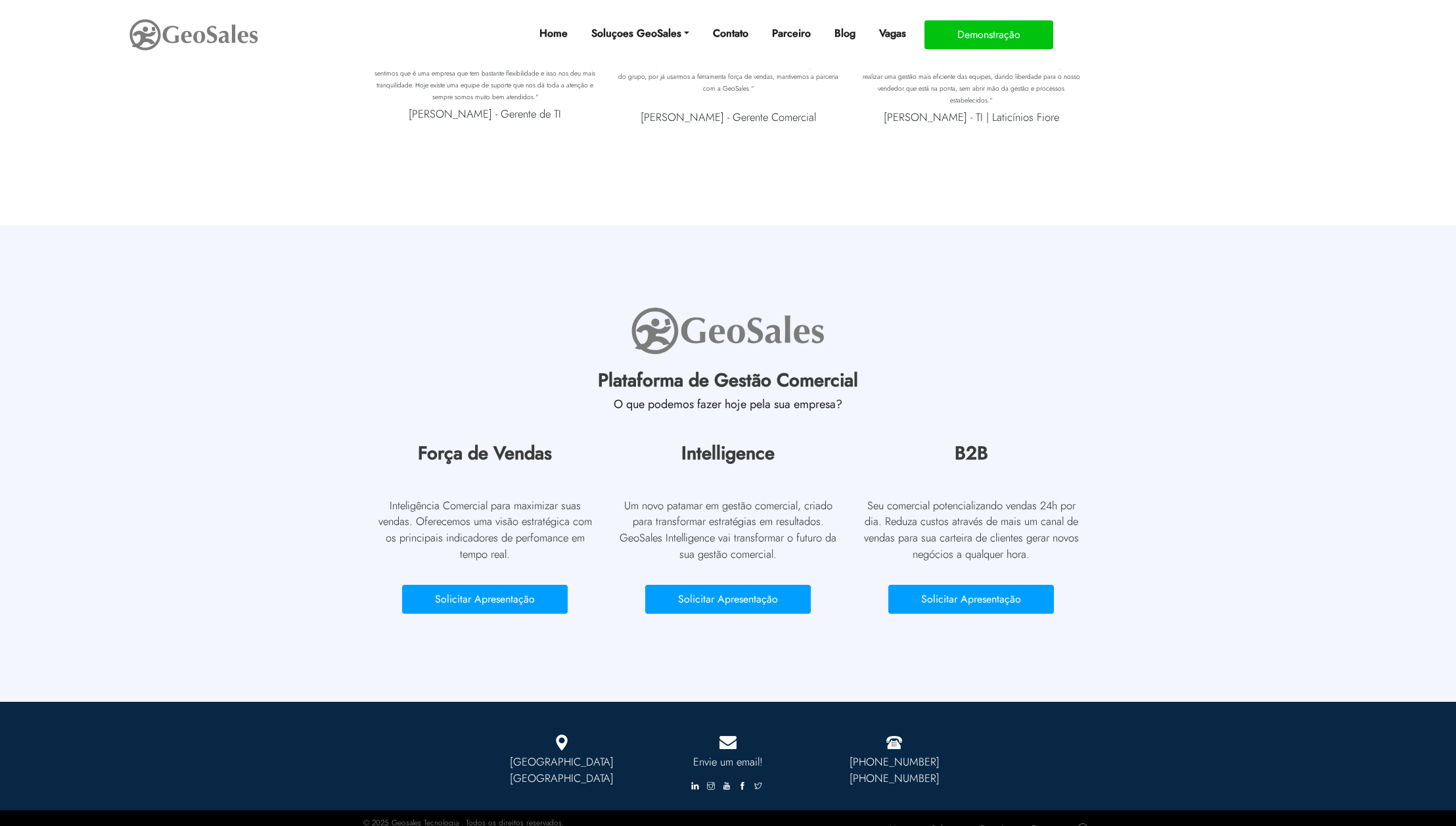
scroll to position [5831, 0]
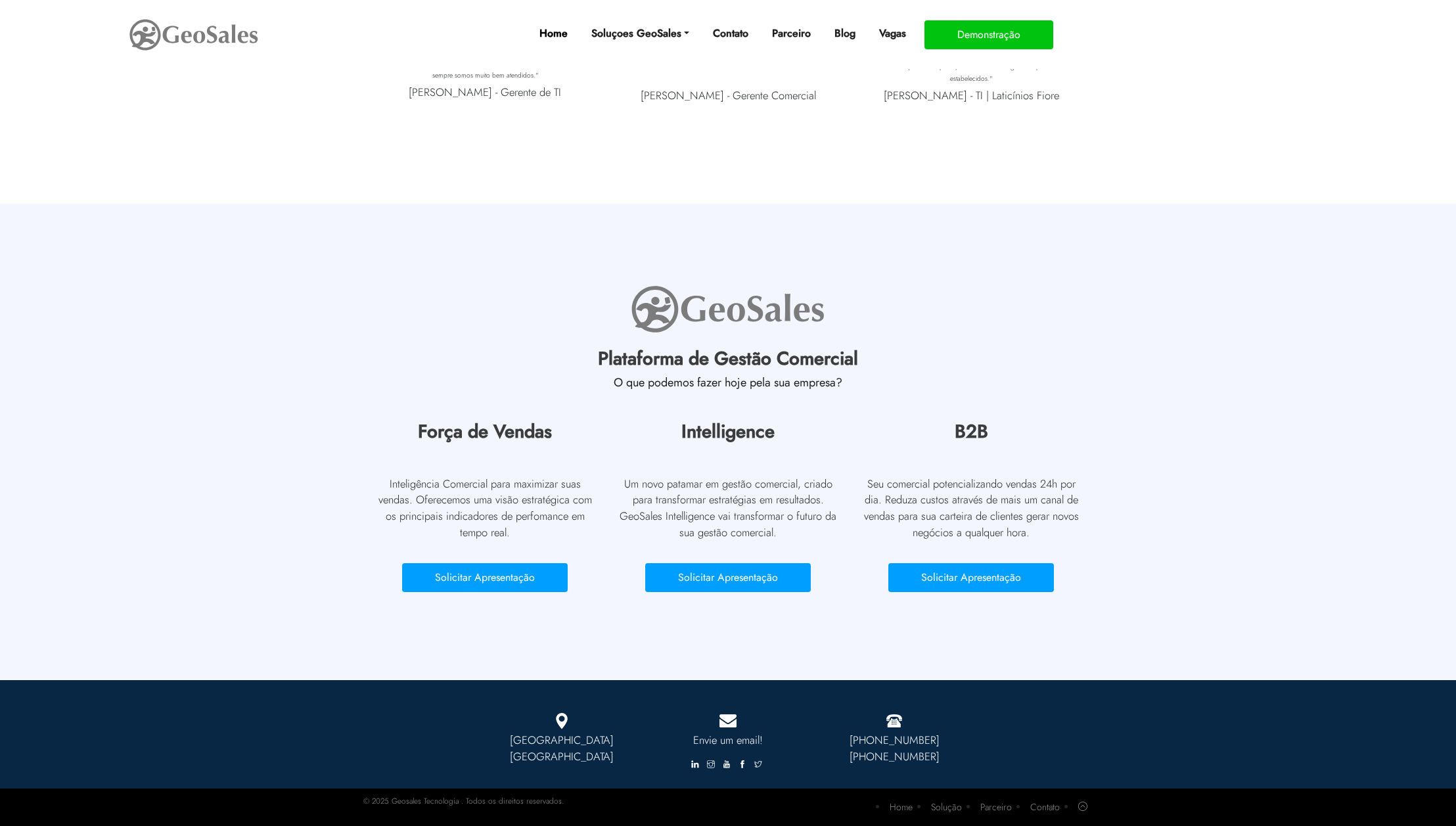
click at [554, 35] on link "Home" at bounding box center [554, 33] width 39 height 27
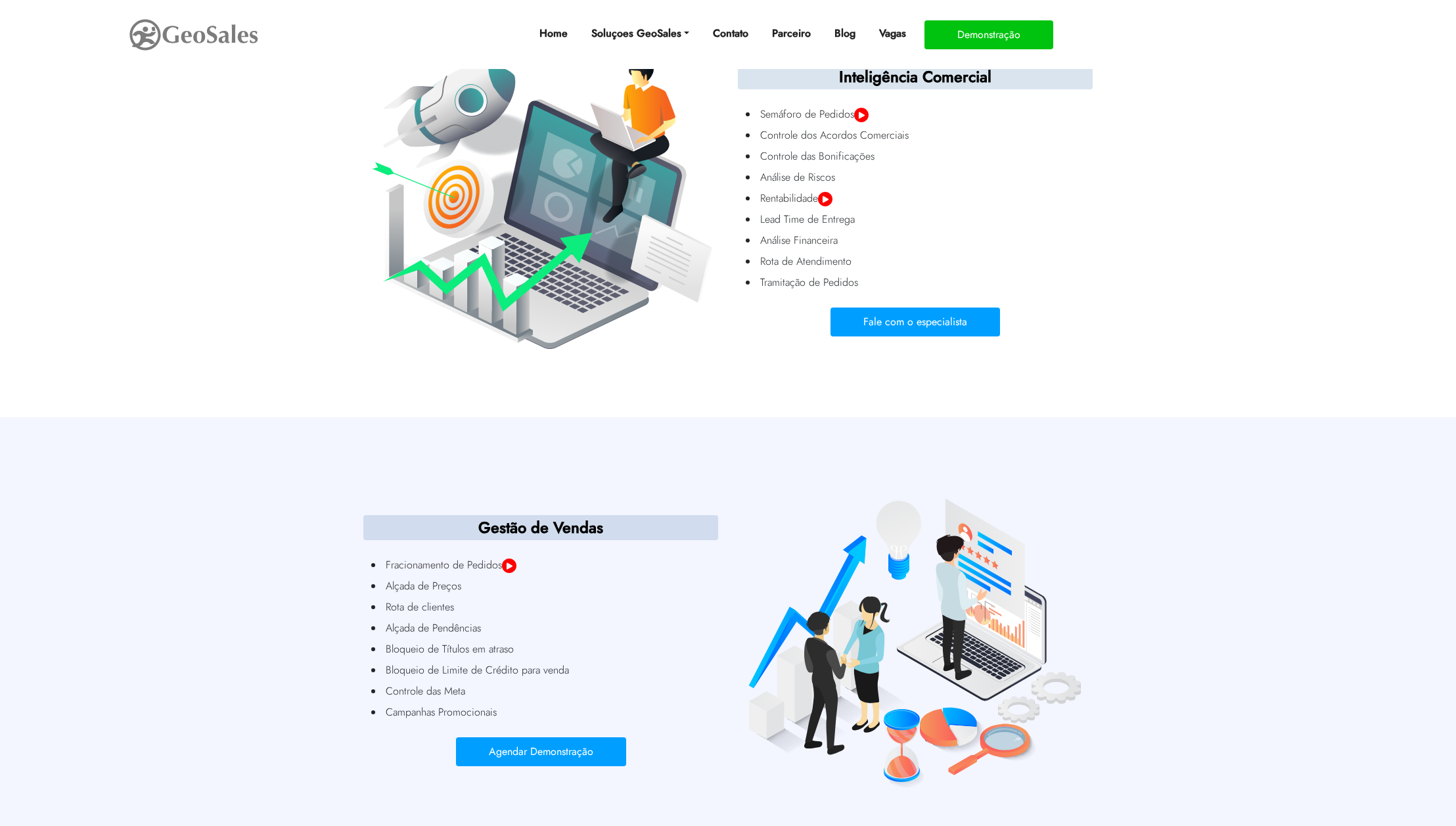
scroll to position [2202, 0]
